Goal: Check status: Check status

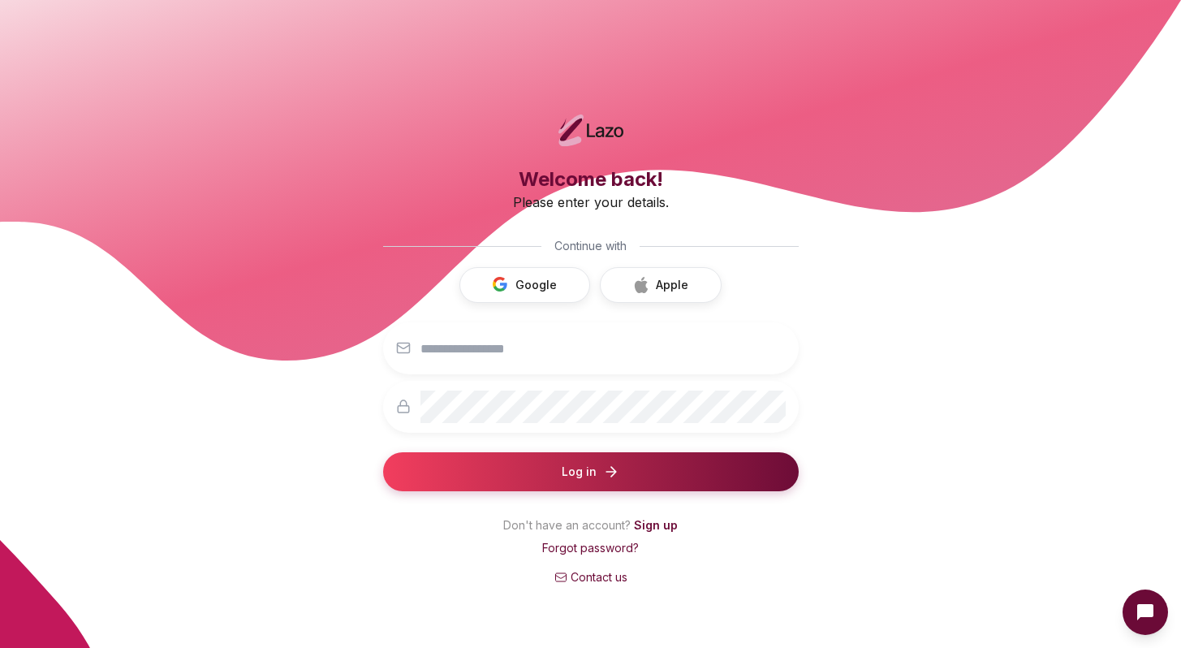
click at [416, 332] on div at bounding box center [591, 348] width 416 height 52
click at [457, 365] on div at bounding box center [591, 348] width 416 height 52
click at [467, 348] on input "email" at bounding box center [603, 348] width 365 height 32
click at [566, 355] on input "email" at bounding box center [603, 348] width 365 height 32
type input "**********"
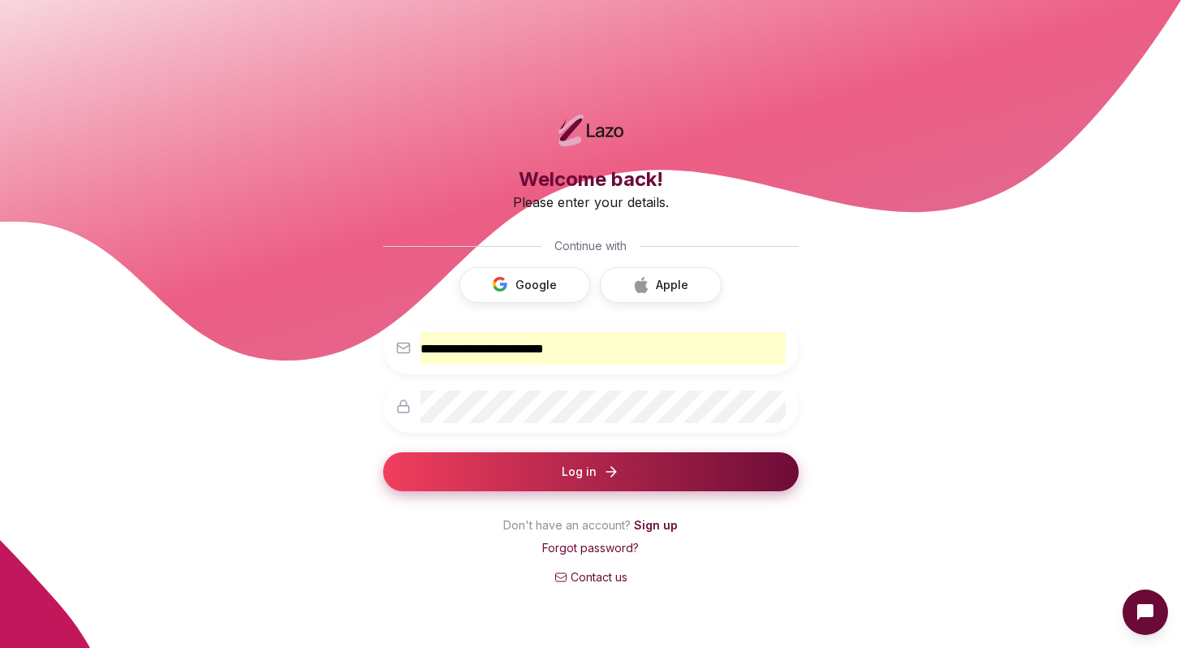
click at [466, 480] on button "Log in" at bounding box center [591, 471] width 416 height 39
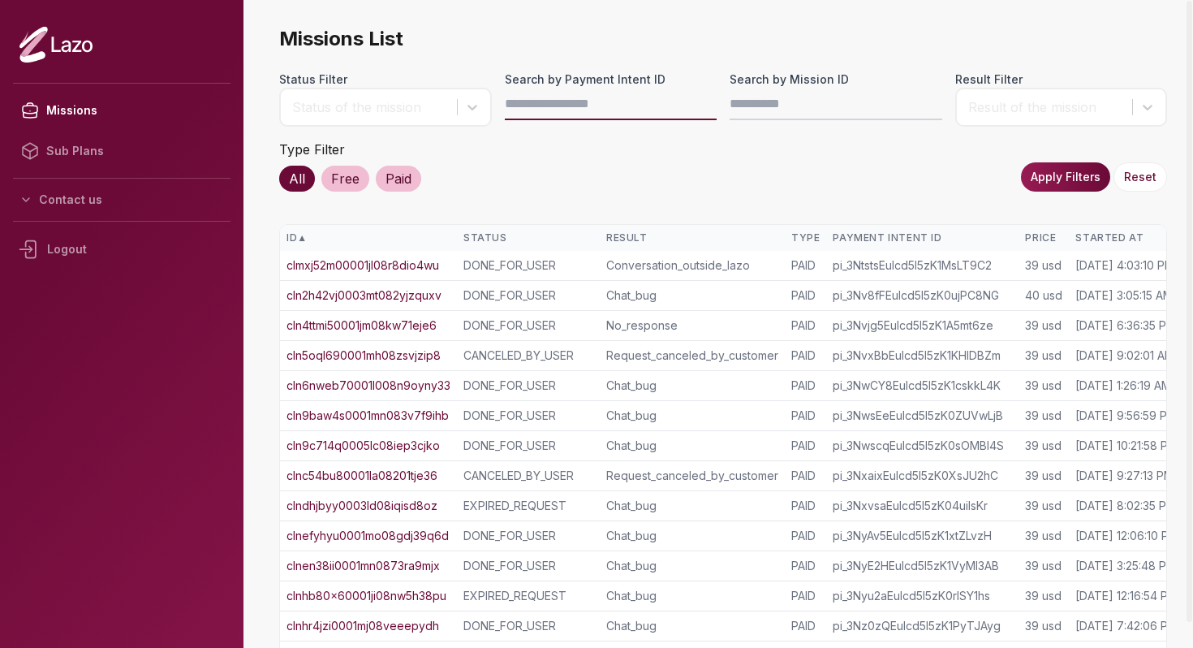
click at [614, 102] on input "Search by Payment Intent ID" at bounding box center [611, 104] width 213 height 32
paste input "**********"
type input "**********"
click at [1090, 187] on button "Apply Filters" at bounding box center [1065, 176] width 89 height 29
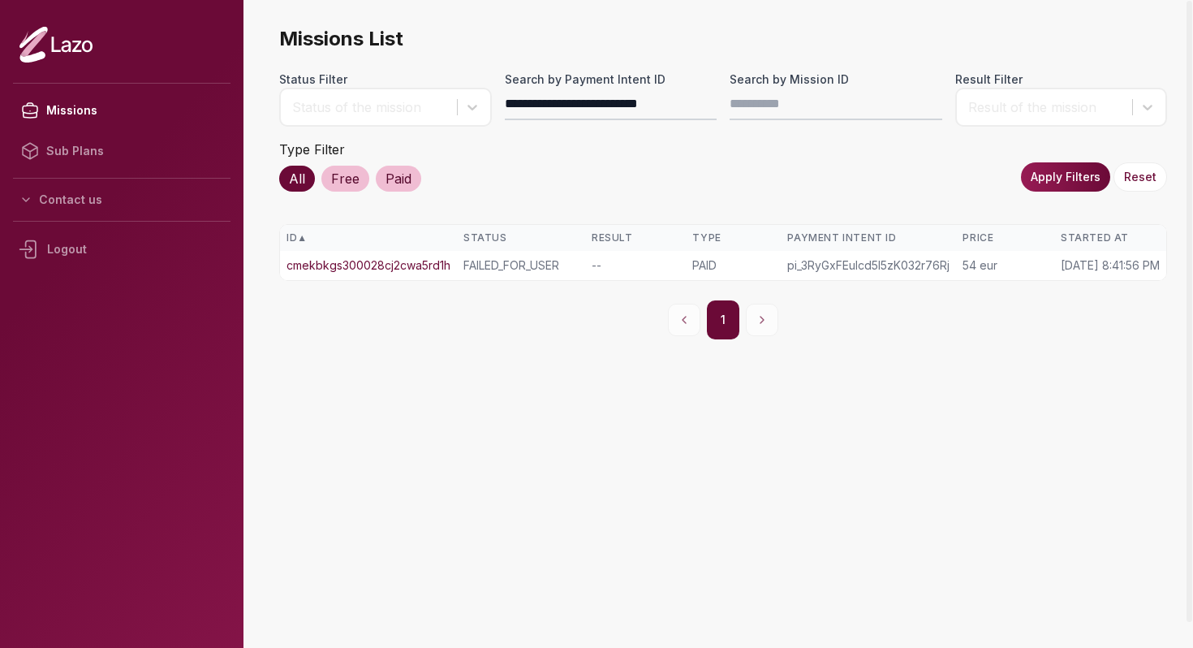
click at [428, 257] on td "cmekbkgs300028cj2cwa5rd1h" at bounding box center [368, 265] width 177 height 29
click at [399, 259] on link "cmekbkgs300028cj2cwa5rd1h" at bounding box center [369, 265] width 164 height 16
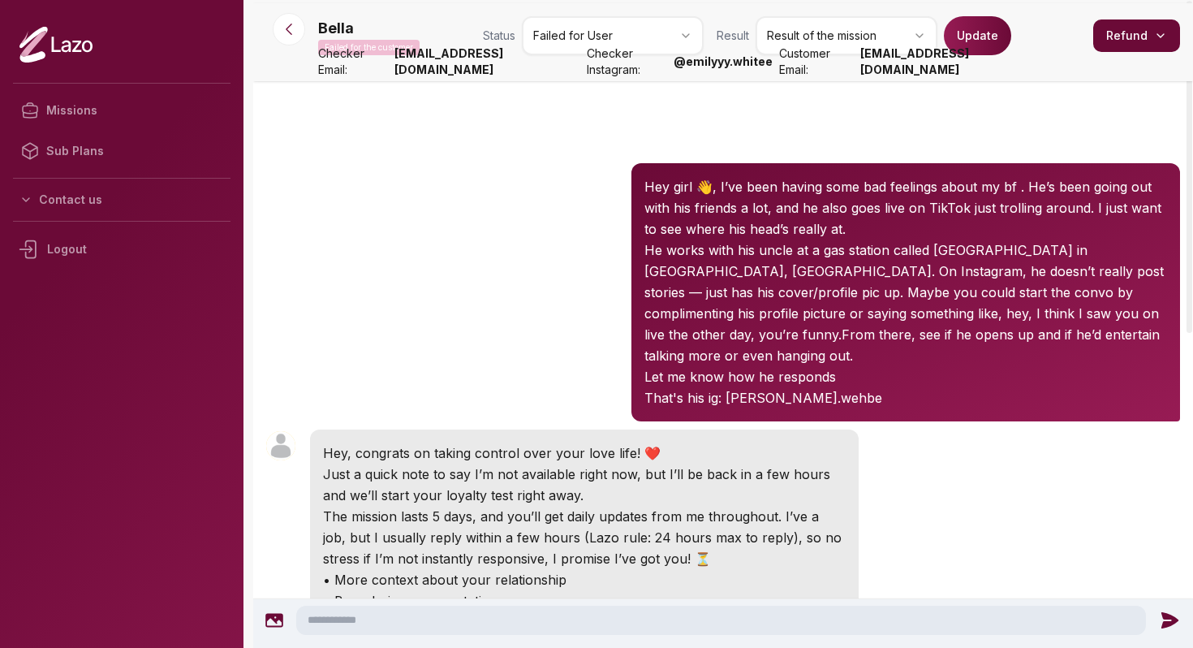
click at [561, 25] on html "Missions Sub Plans Contact us Logout Bella Failed for the customer Status Faile…" at bounding box center [596, 324] width 1193 height 648
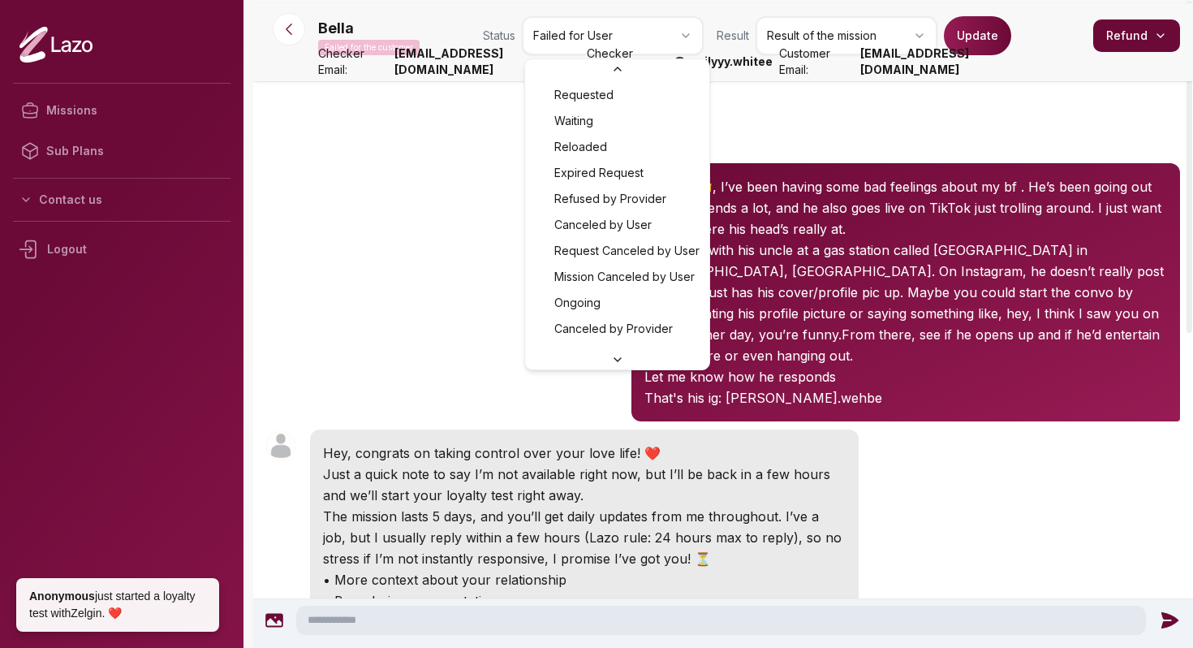
scroll to position [70, 0]
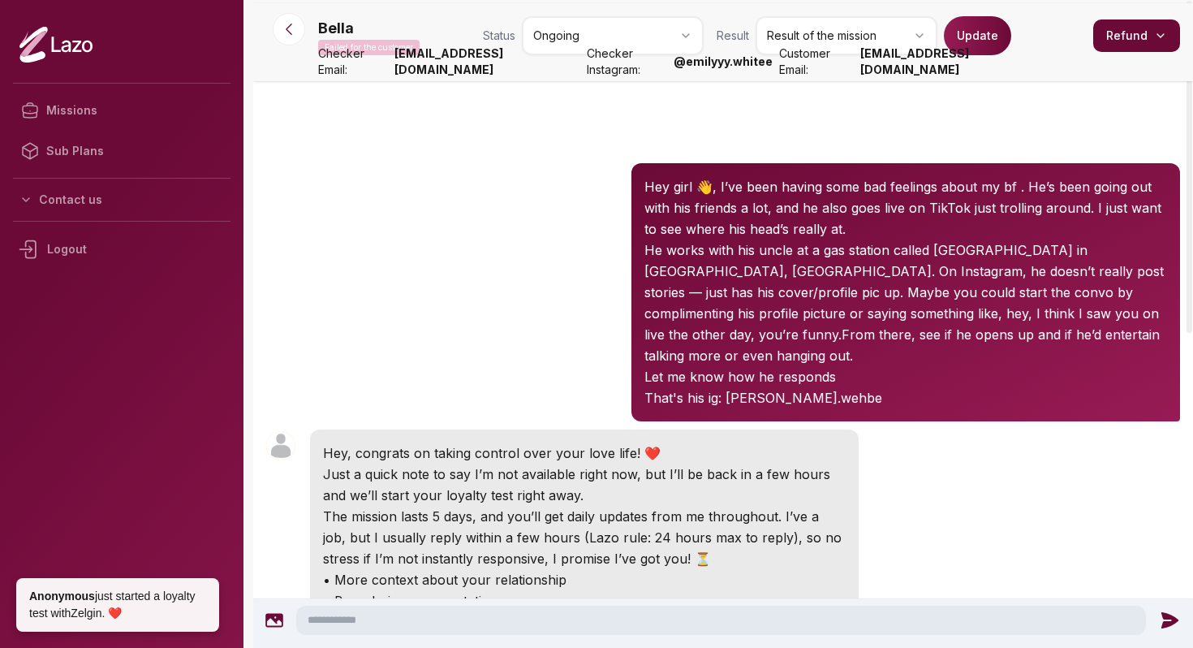
click at [978, 28] on button "Update" at bounding box center [977, 35] width 67 height 39
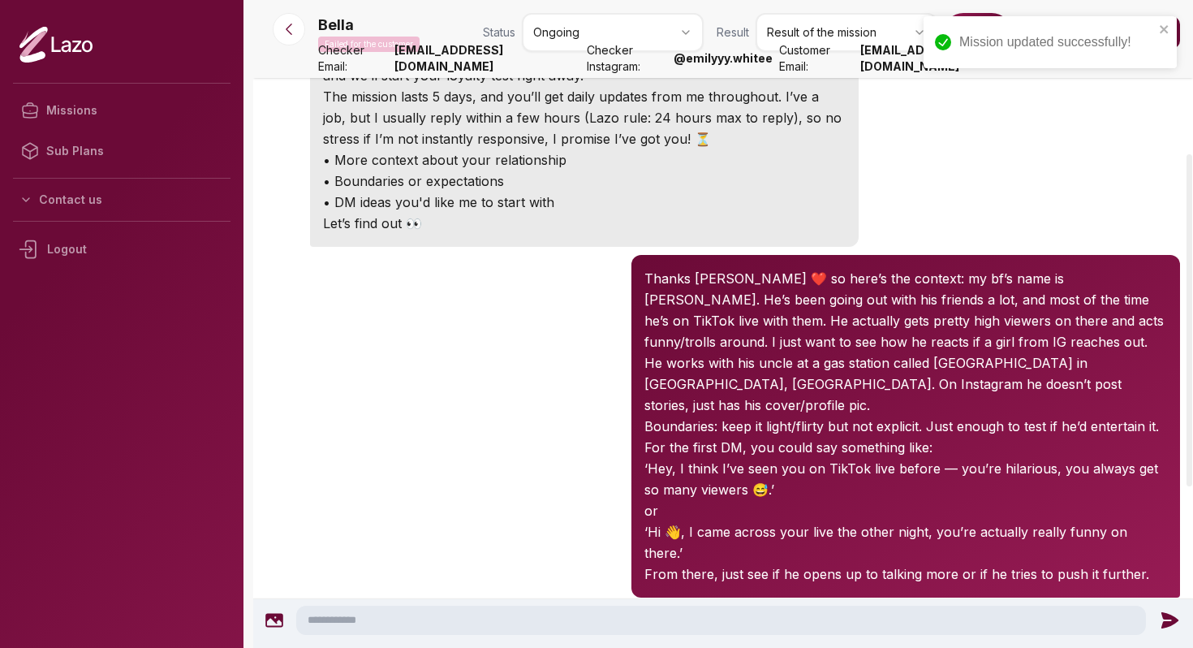
scroll to position [440, 0]
